Goal: Transaction & Acquisition: Book appointment/travel/reservation

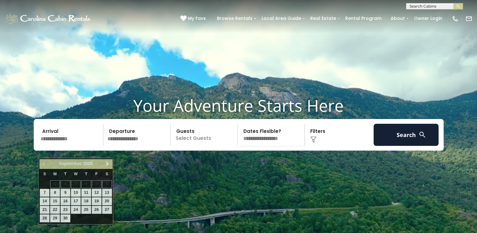
click at [75, 146] on input "text" at bounding box center [70, 135] width 65 height 22
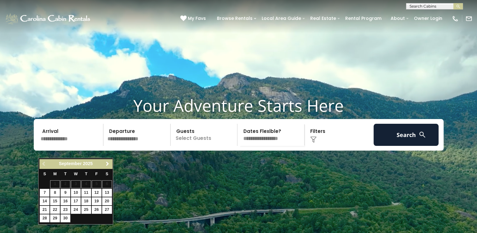
click at [107, 165] on span "Next" at bounding box center [107, 163] width 5 height 5
click at [106, 191] on link "11" at bounding box center [107, 192] width 10 height 8
type input "********"
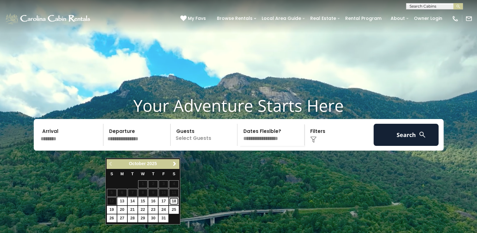
click at [171, 200] on link "18" at bounding box center [174, 201] width 10 height 8
type input "********"
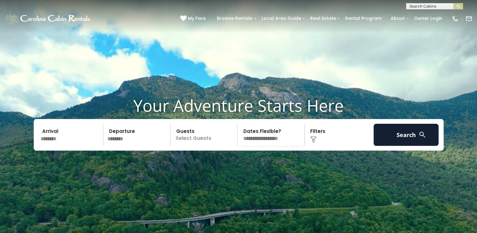
click at [211, 146] on p "Select Guests" at bounding box center [204, 135] width 65 height 22
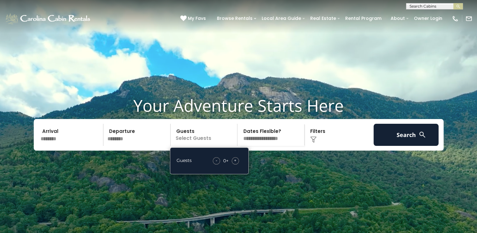
click at [235, 163] on span "+" at bounding box center [235, 160] width 3 height 6
drag, startPoint x: 235, startPoint y: 173, endPoint x: 284, endPoint y: 172, distance: 49.5
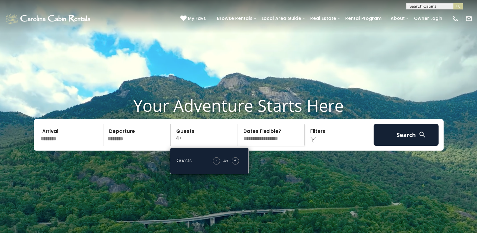
click at [284, 172] on div "Your Adventure Starts Here Arrival ******** Departure ******** Guests 4+ Guests…" at bounding box center [238, 119] width 477 height 239
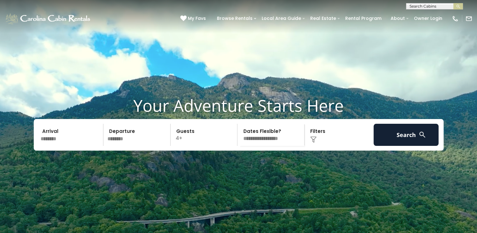
drag, startPoint x: 284, startPoint y: 172, endPoint x: 328, endPoint y: 190, distance: 47.1
click at [328, 190] on video at bounding box center [238, 119] width 477 height 239
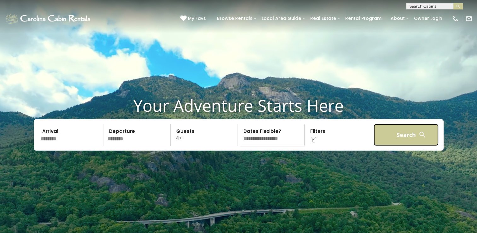
click at [405, 145] on button "Search" at bounding box center [405, 135] width 65 height 22
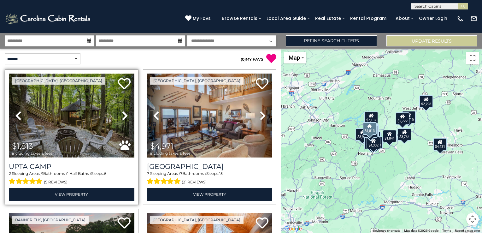
click at [94, 101] on img at bounding box center [71, 115] width 125 height 84
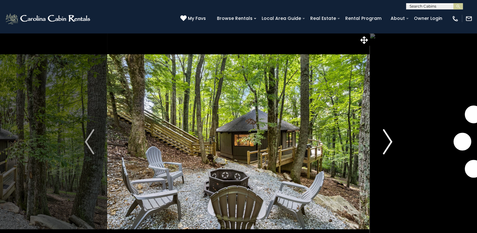
click at [385, 142] on img "Next" at bounding box center [387, 141] width 9 height 25
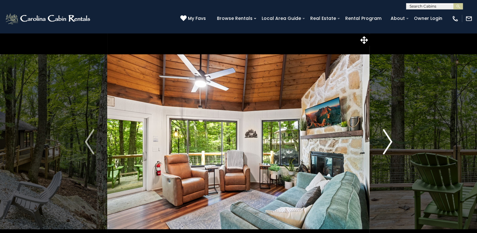
click at [385, 142] on img "Next" at bounding box center [387, 141] width 9 height 25
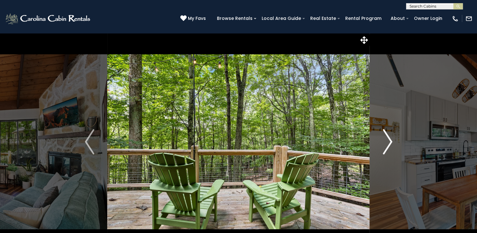
click at [385, 142] on img "Next" at bounding box center [387, 141] width 9 height 25
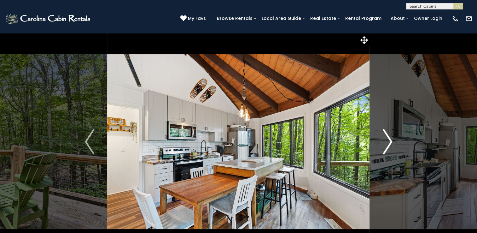
click at [385, 142] on img "Next" at bounding box center [387, 141] width 9 height 25
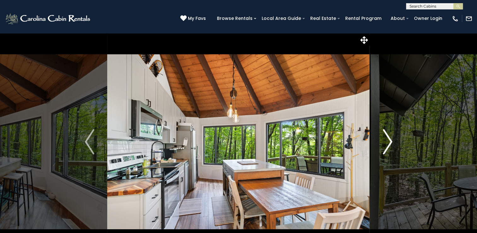
click at [385, 142] on img "Next" at bounding box center [387, 141] width 9 height 25
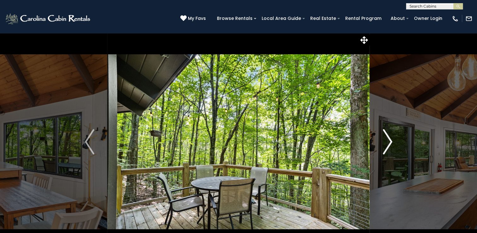
click at [385, 142] on img "Next" at bounding box center [387, 141] width 9 height 25
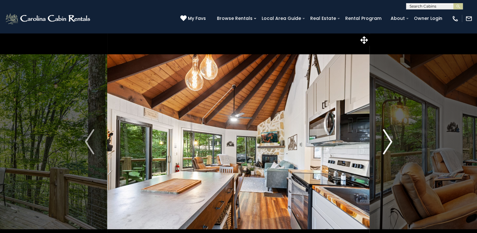
click at [385, 142] on img "Next" at bounding box center [387, 141] width 9 height 25
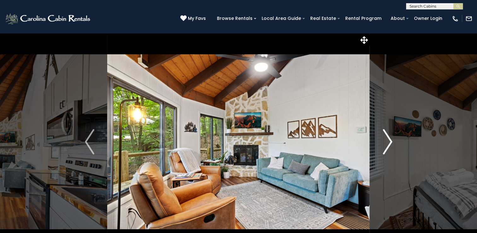
click at [385, 142] on img "Next" at bounding box center [387, 141] width 9 height 25
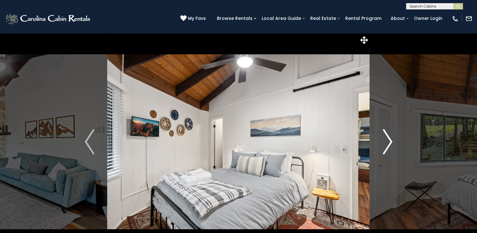
click at [385, 142] on img "Next" at bounding box center [387, 141] width 9 height 25
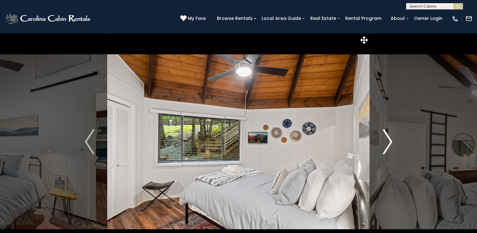
click at [385, 142] on img "Next" at bounding box center [387, 141] width 9 height 25
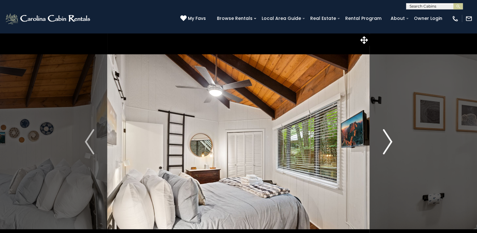
click at [385, 142] on img "Next" at bounding box center [387, 141] width 9 height 25
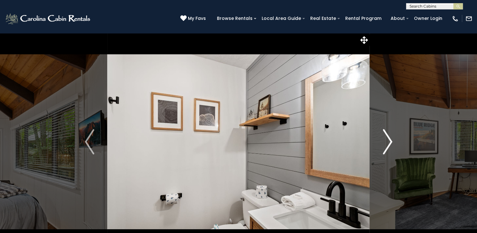
click at [385, 142] on img "Next" at bounding box center [387, 141] width 9 height 25
